Goal: Navigation & Orientation: Find specific page/section

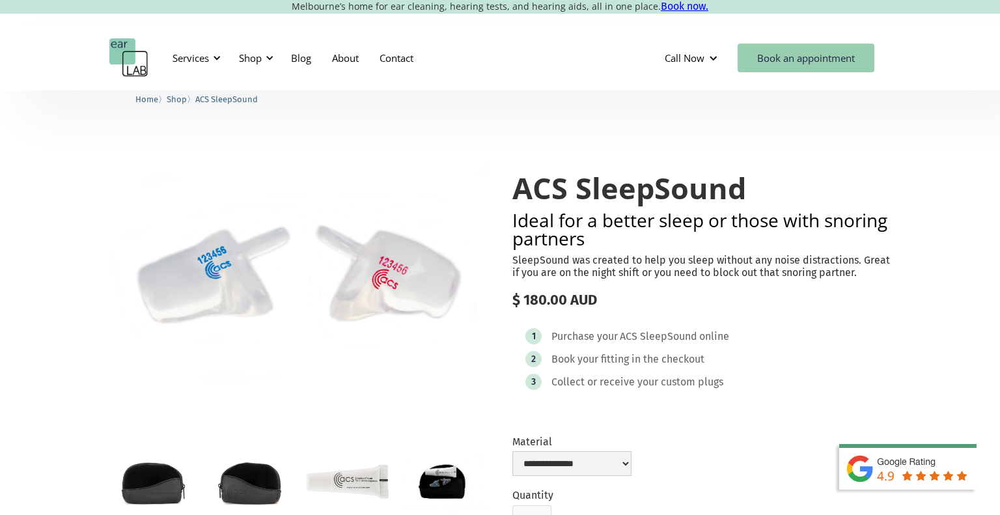
click at [810, 61] on link "Book an appointment" at bounding box center [805, 58] width 137 height 29
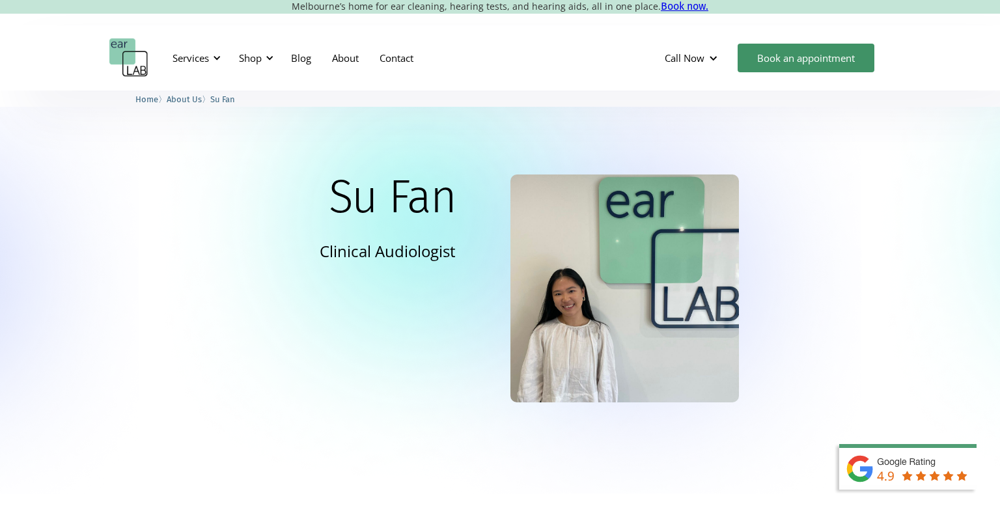
click at [176, 102] on span "About Us" at bounding box center [184, 99] width 35 height 10
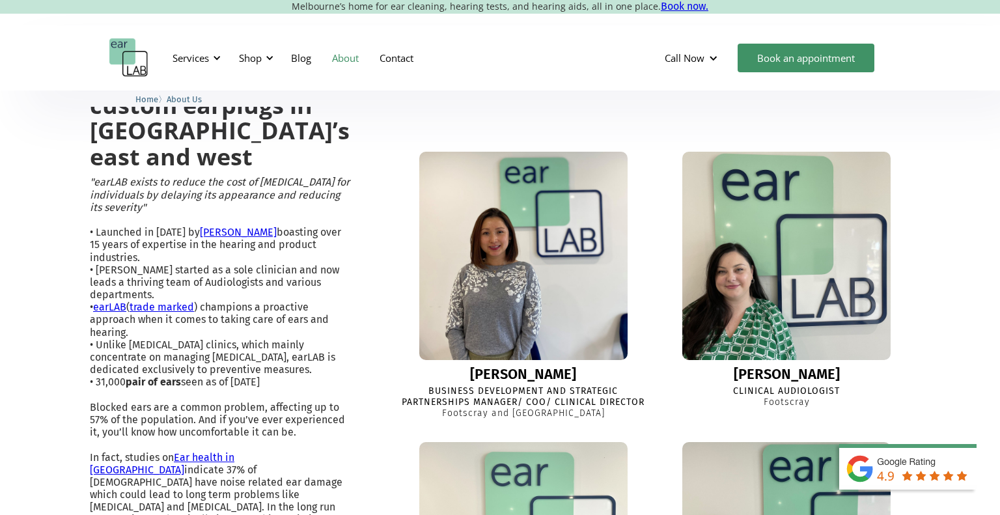
scroll to position [362, 0]
